Goal: Navigation & Orientation: Find specific page/section

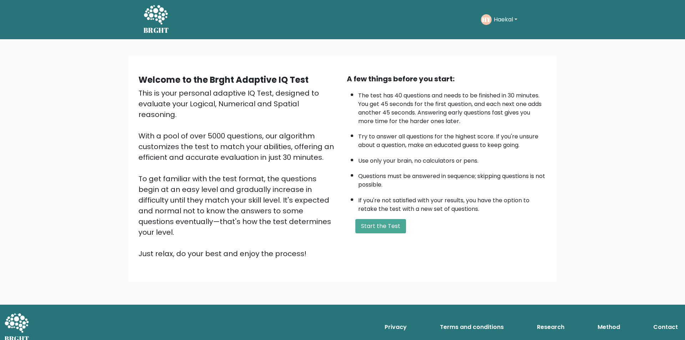
click at [508, 22] on button "Haekal" at bounding box center [505, 19] width 28 height 9
click at [504, 38] on link "Dashboard" at bounding box center [509, 37] width 56 height 11
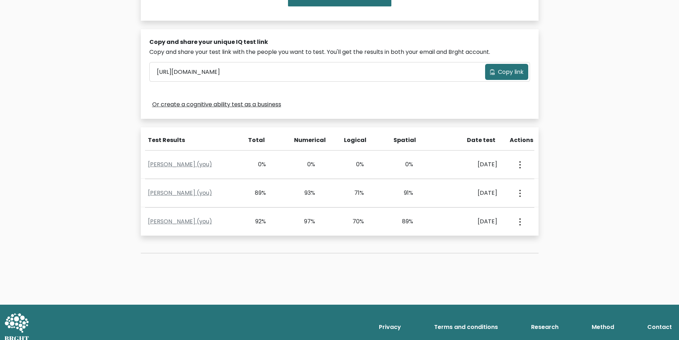
scroll to position [204, 0]
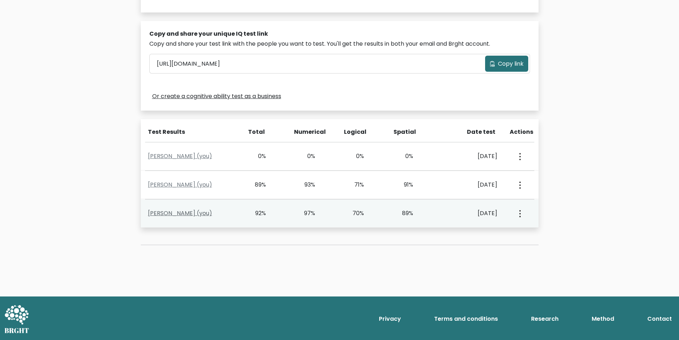
click at [180, 213] on link "[PERSON_NAME] (you)" at bounding box center [180, 213] width 64 height 8
